Goal: Task Accomplishment & Management: Complete application form

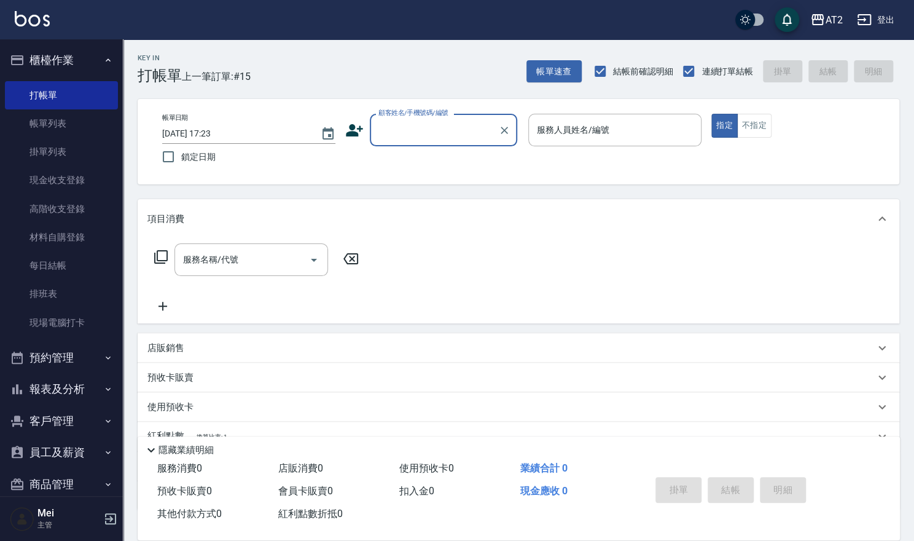
click at [406, 130] on input "顧客姓名/手機號碼/編號" at bounding box center [434, 129] width 118 height 21
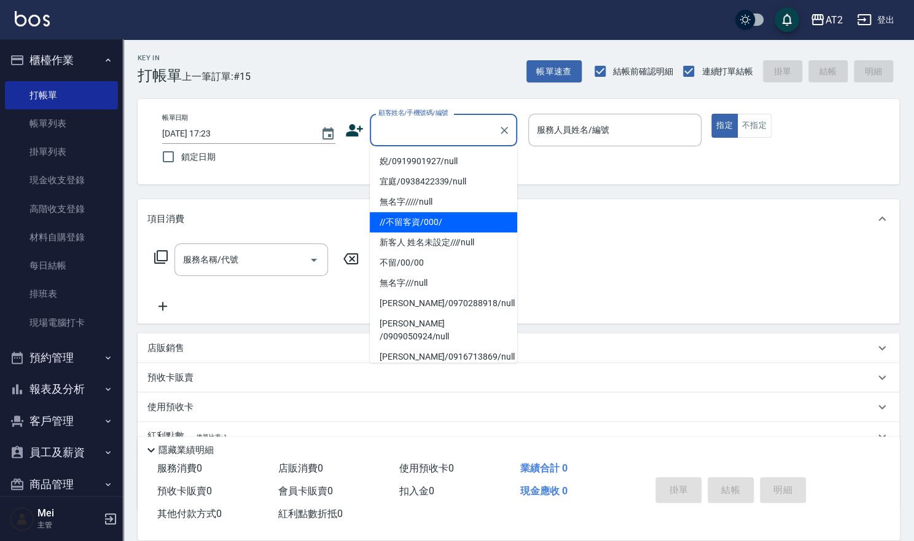
click at [428, 223] on li "//不留客資/000/" at bounding box center [443, 222] width 147 height 20
type input "//不留客資/000/"
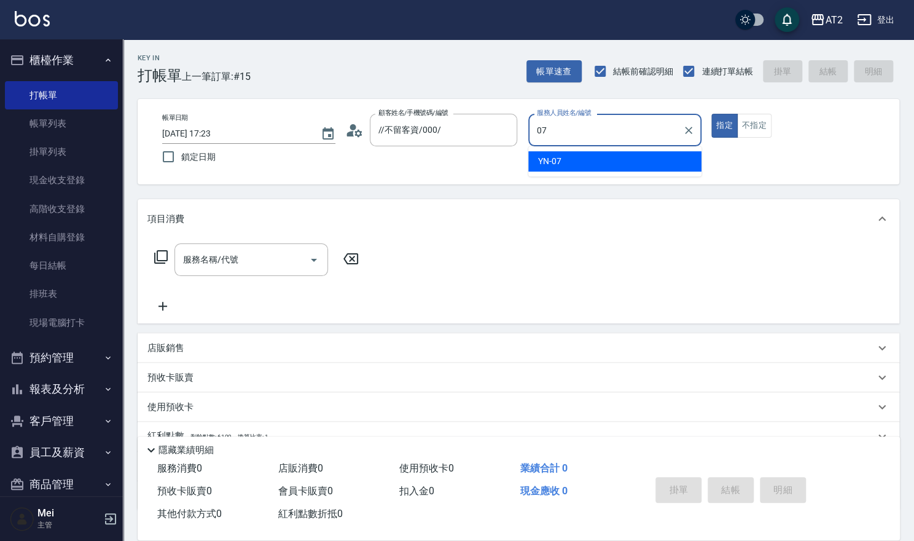
type input "YN-07"
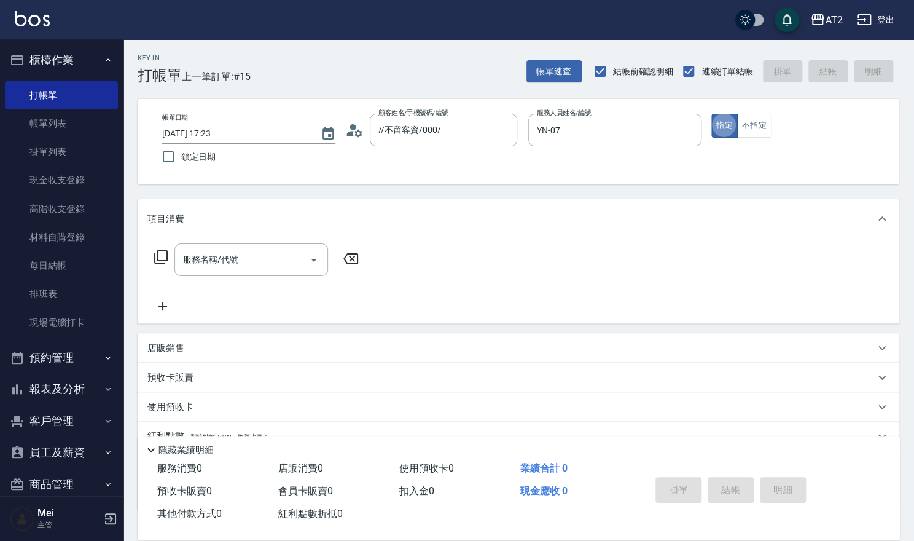
type button "true"
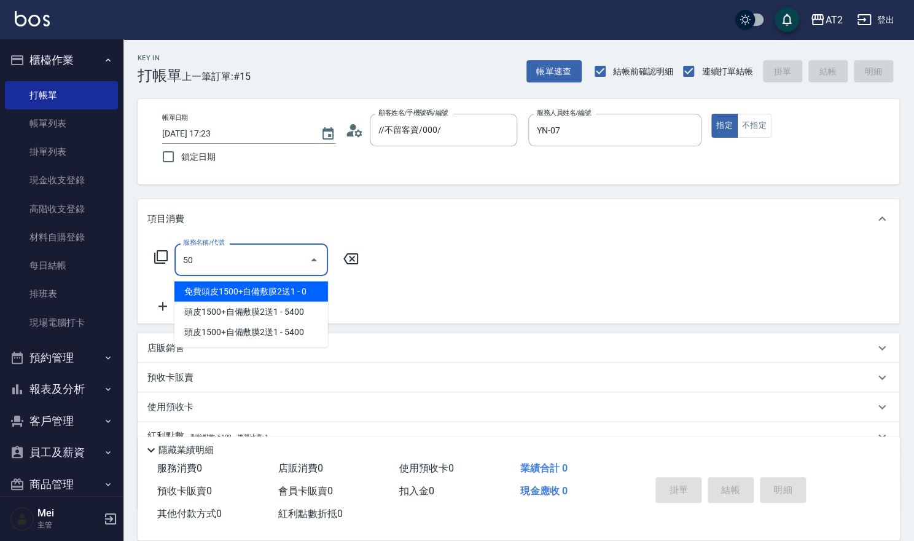
type input "501"
type input "100"
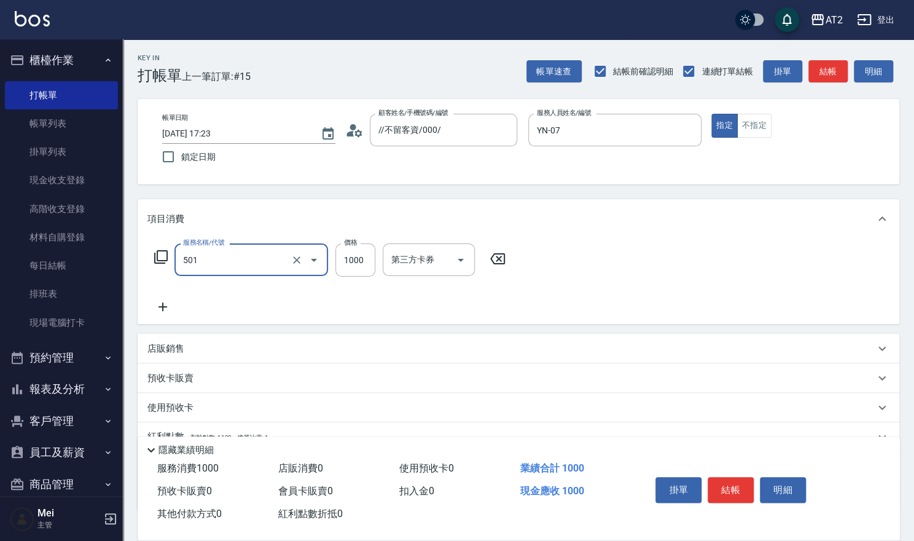
type input "染髮(501)"
type input "0"
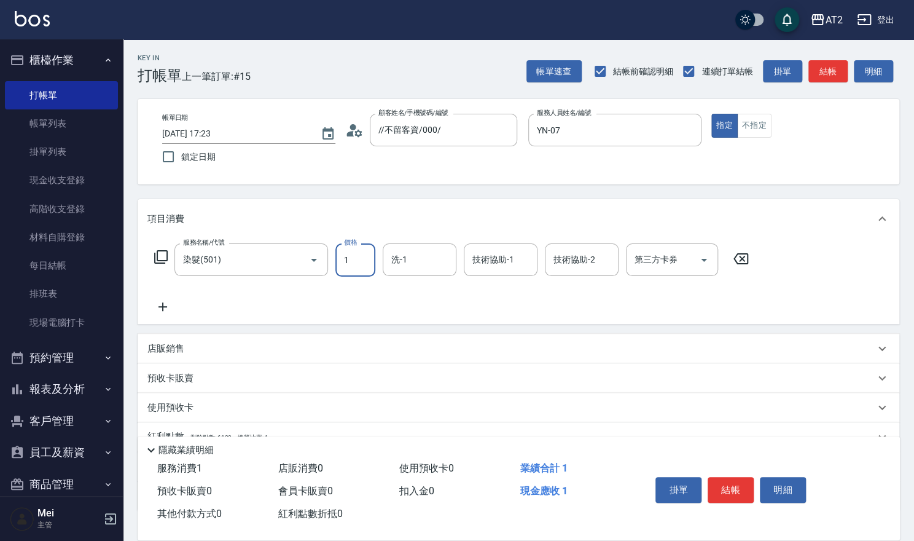
type input "14"
type input "10"
type input "148"
type input "140"
type input "1480"
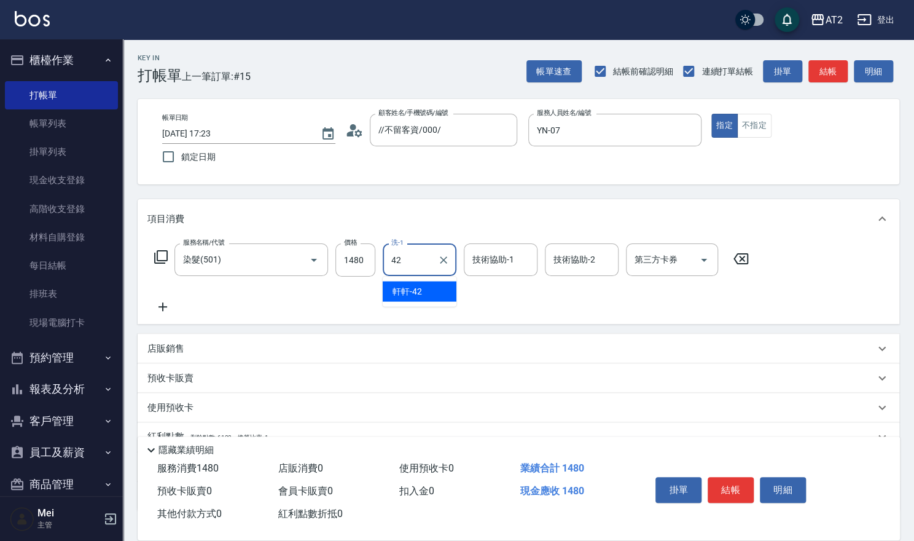
type input "軒軒-42"
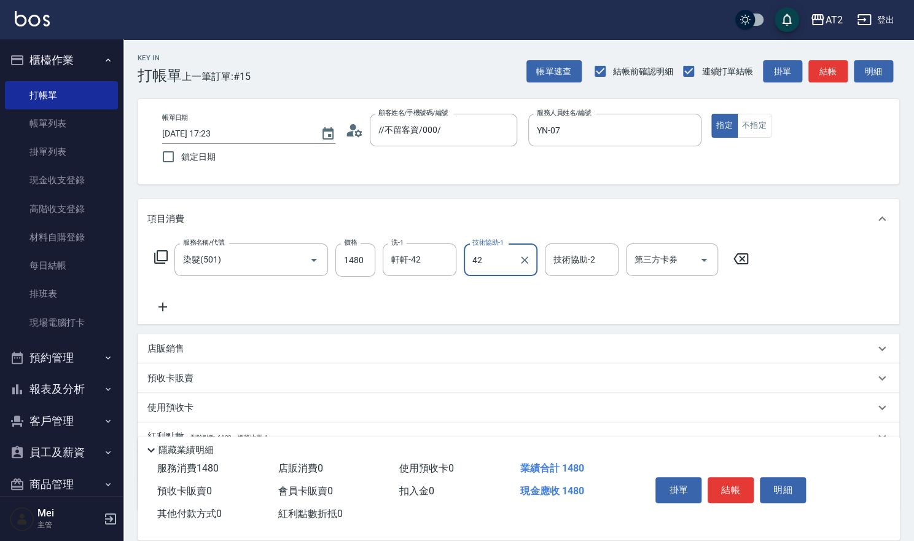
type input "軒軒-42"
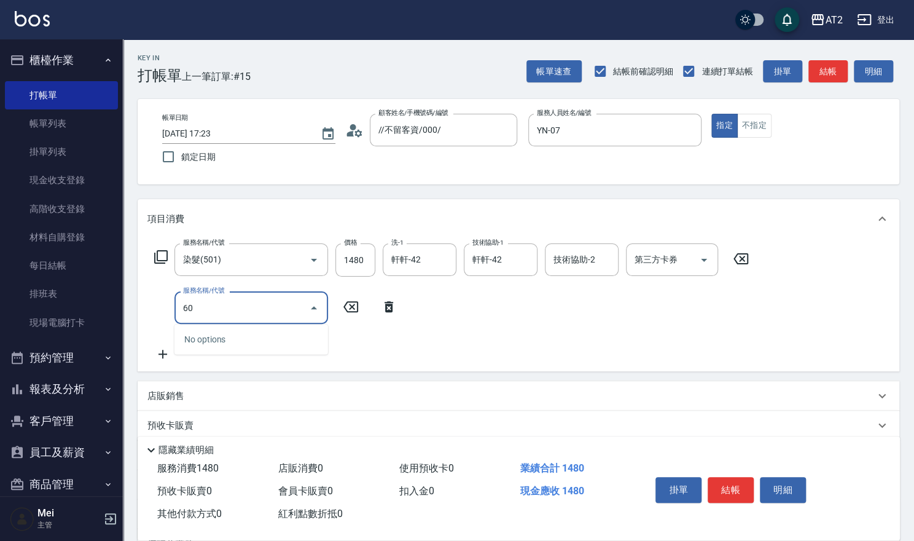
type input "601"
type input "240"
type input "自備護髮(601)"
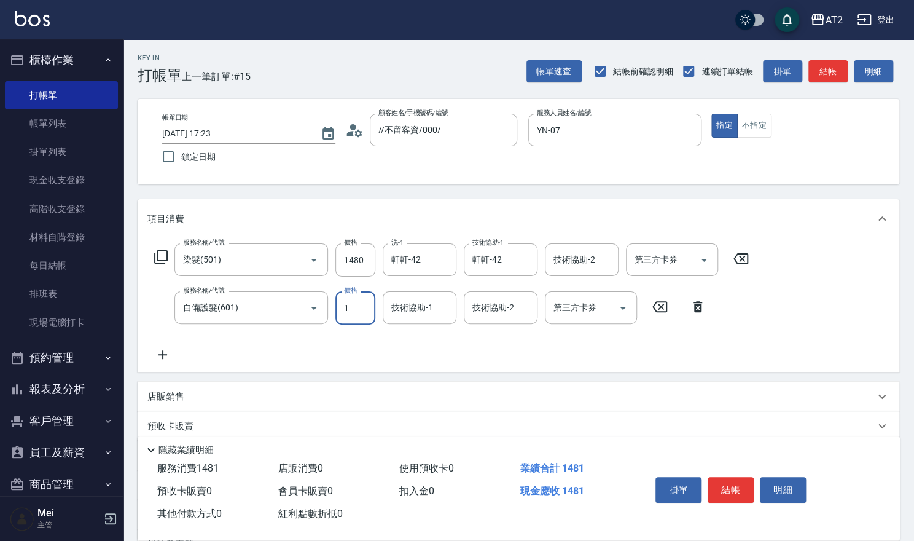
type input "140"
type input "15"
type input "160"
type input "1500"
type input "290"
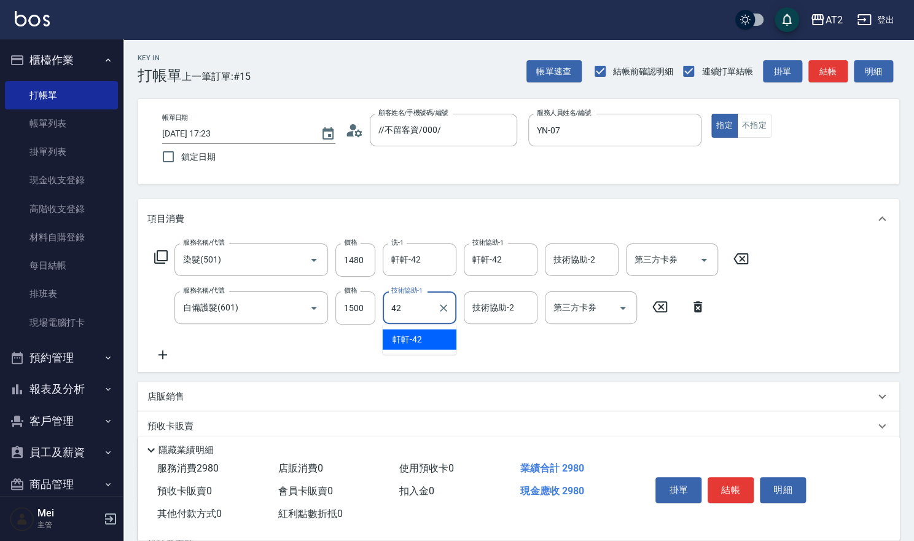
type input "軒軒-42"
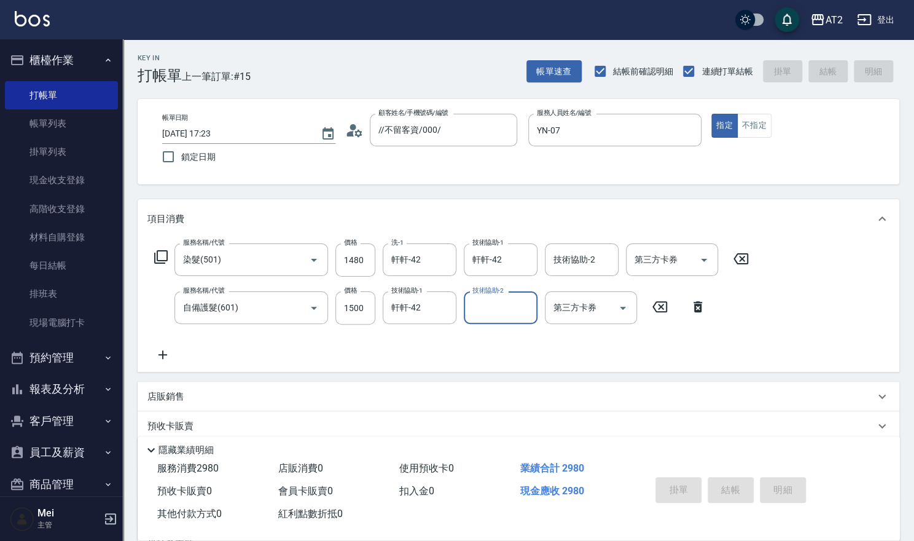
type input "2025/08/23 17:57"
type input "0"
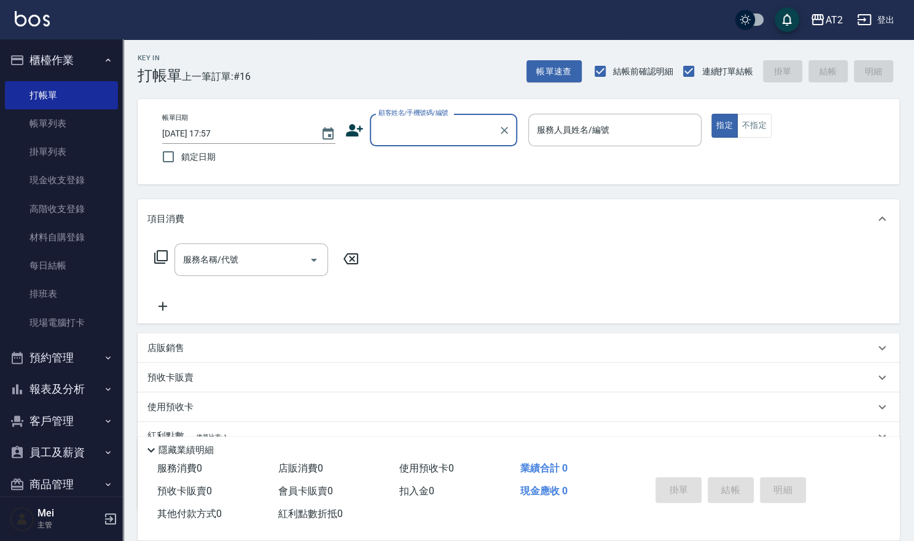
click at [415, 144] on div "顧客姓名/手機號碼/編號" at bounding box center [443, 130] width 147 height 33
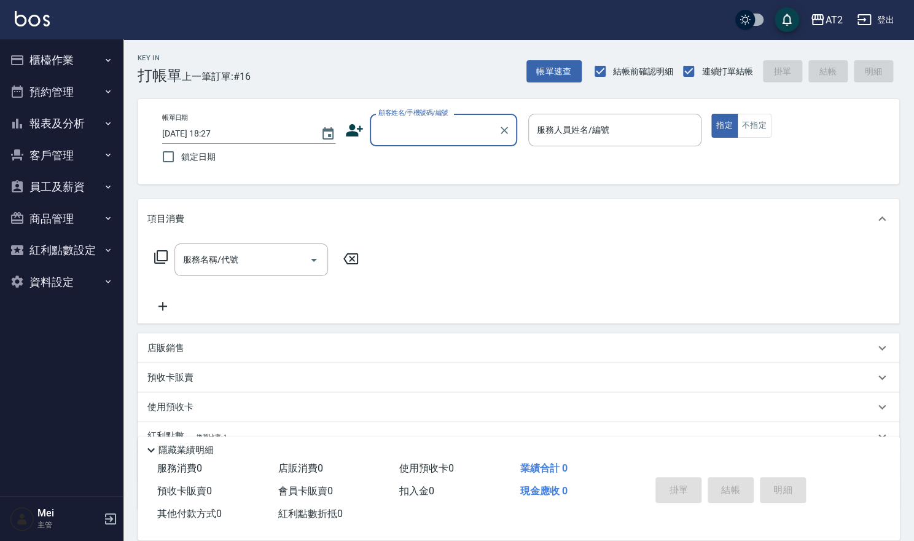
click at [447, 131] on input "顧客姓名/手機號碼/編號" at bounding box center [434, 129] width 118 height 21
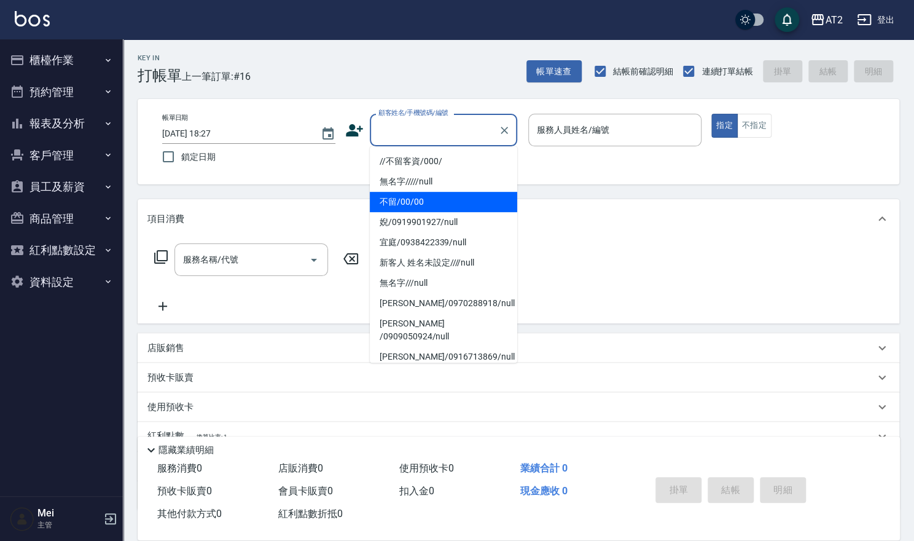
click at [432, 203] on li "不留/00/00" at bounding box center [443, 202] width 147 height 20
type input "不留/00/00"
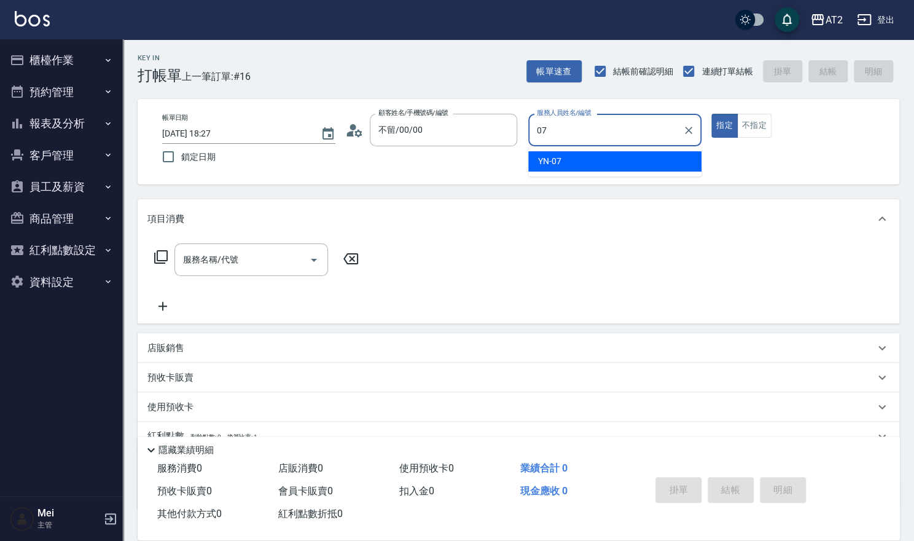
type input "YN-07"
type button "true"
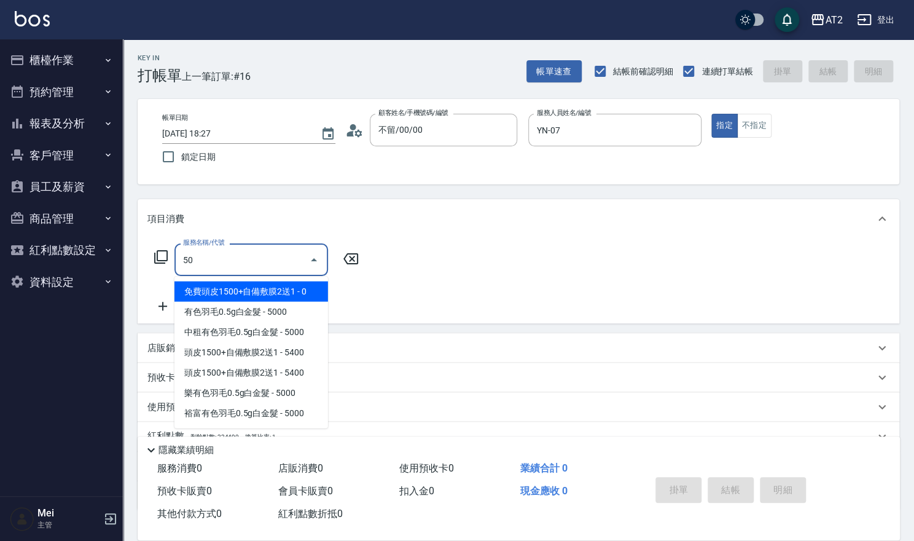
type input "501"
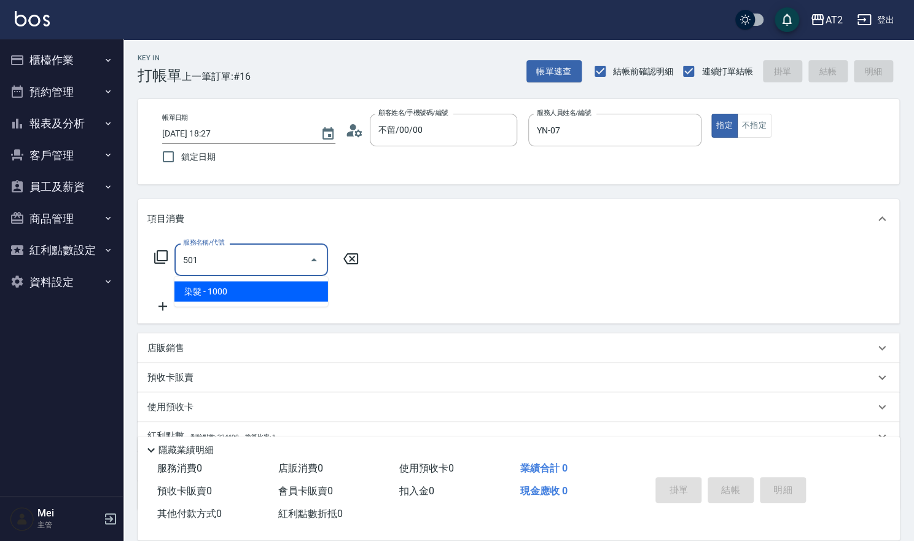
type input "100"
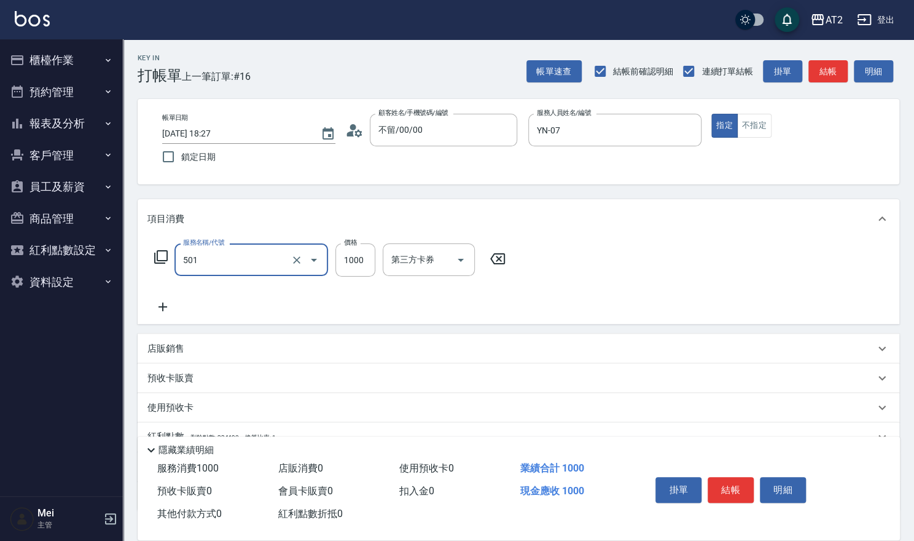
type input "染髮(501)"
type input "0"
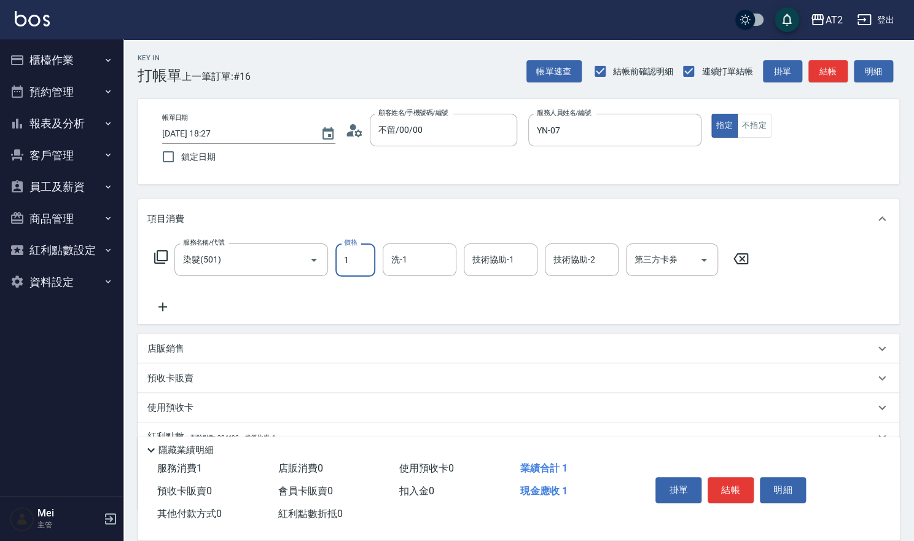
type input "19"
type input "10"
type input "198"
type input "190"
type input "1980"
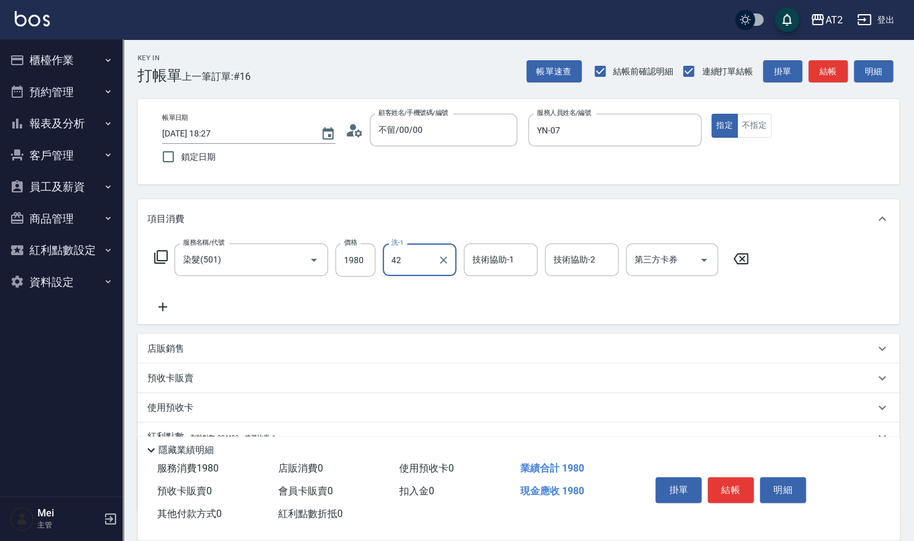
type input "軒軒-42"
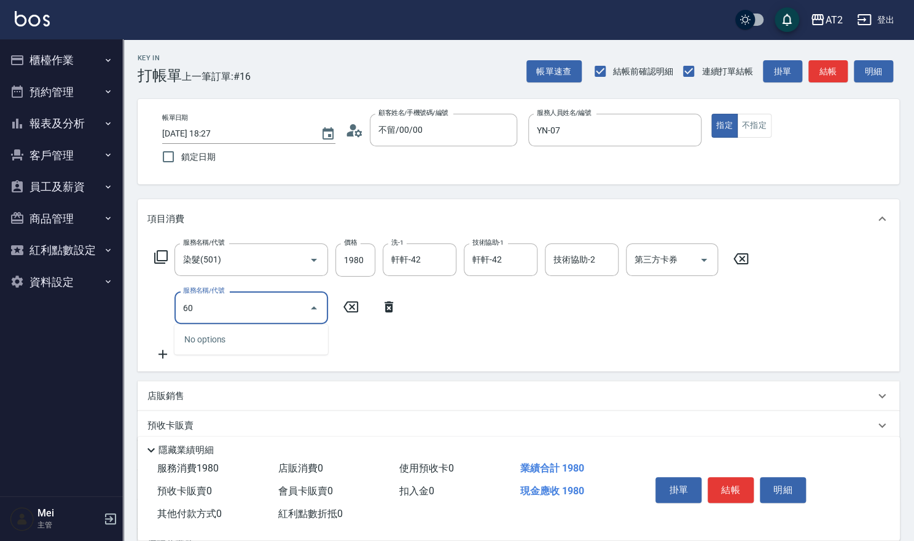
type input "601"
type input "290"
type input "自備護髮(601)"
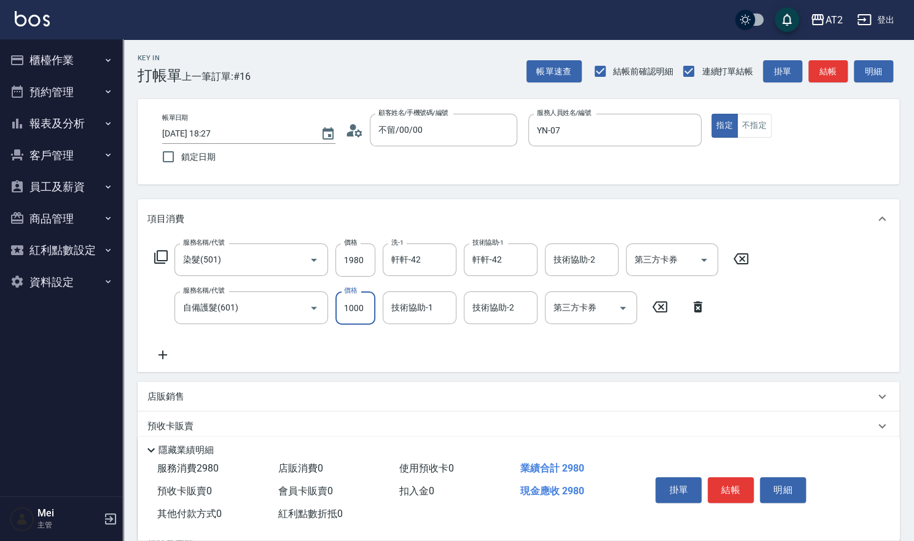
type input "190"
type input "2"
type input "200"
type input "250"
type input "220"
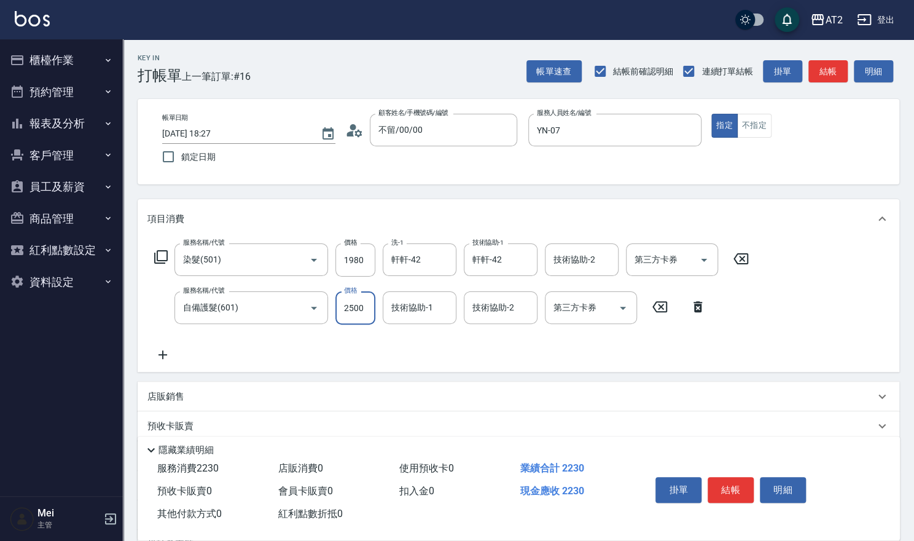
type input "2500"
type input "440"
type input "軒軒-42"
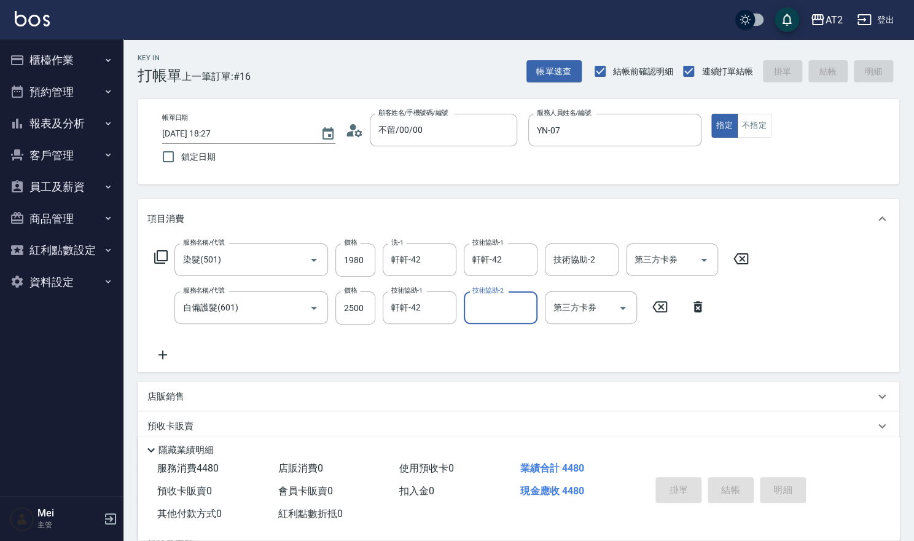
type input "0"
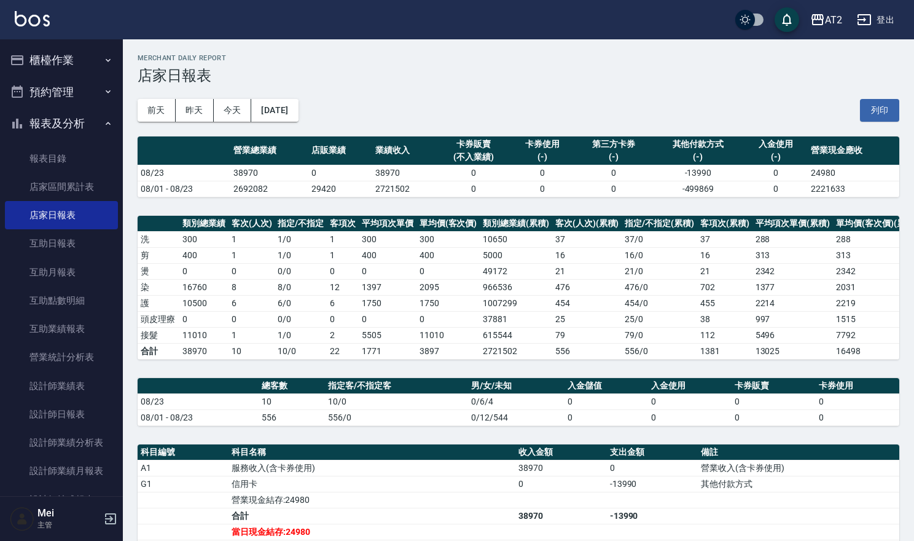
scroll to position [216, 0]
